Goal: Task Accomplishment & Management: Manage account settings

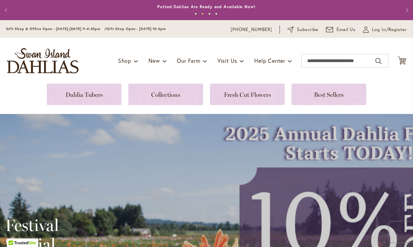
click at [387, 32] on span "Log In/Register" at bounding box center [389, 29] width 35 height 7
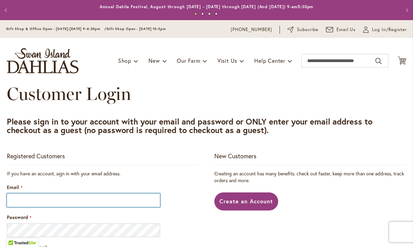
scroll to position [0, 0]
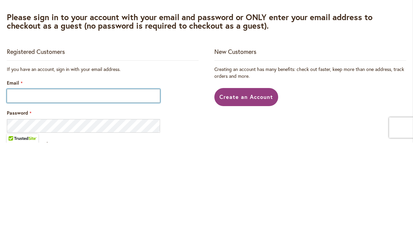
type input "**********"
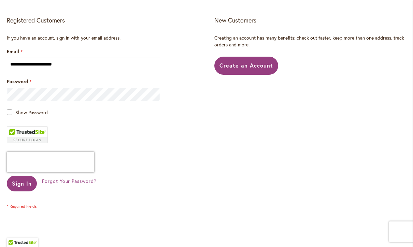
scroll to position [137, 0]
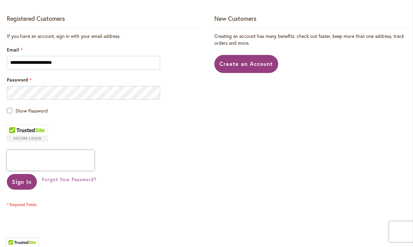
click at [22, 182] on span "Sign In" at bounding box center [22, 181] width 20 height 7
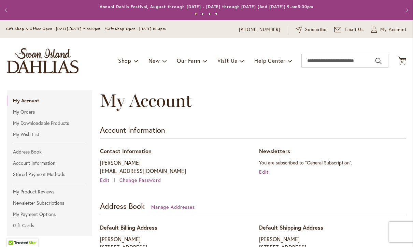
click at [404, 60] on span "4 4 items" at bounding box center [401, 61] width 7 height 3
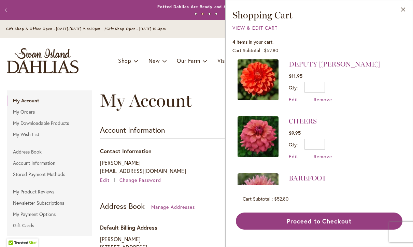
scroll to position [61, 0]
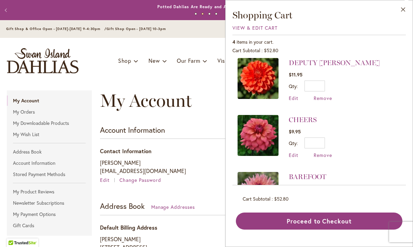
click at [323, 158] on span "Remove" at bounding box center [323, 155] width 18 height 6
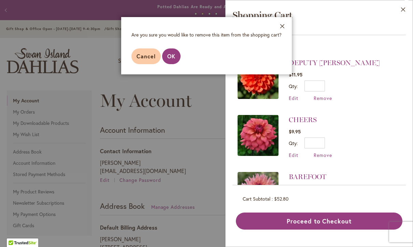
click at [173, 58] on span "OK" at bounding box center [171, 56] width 8 height 7
